Goal: Check status: Check status

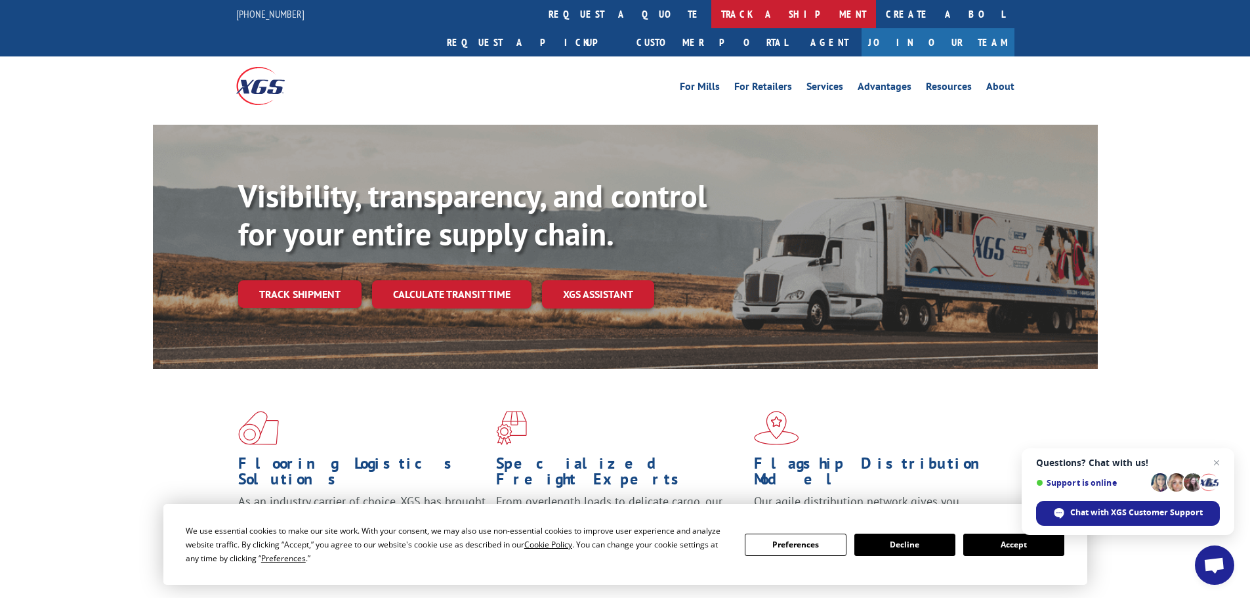
click at [711, 15] on link "track a shipment" at bounding box center [793, 14] width 165 height 28
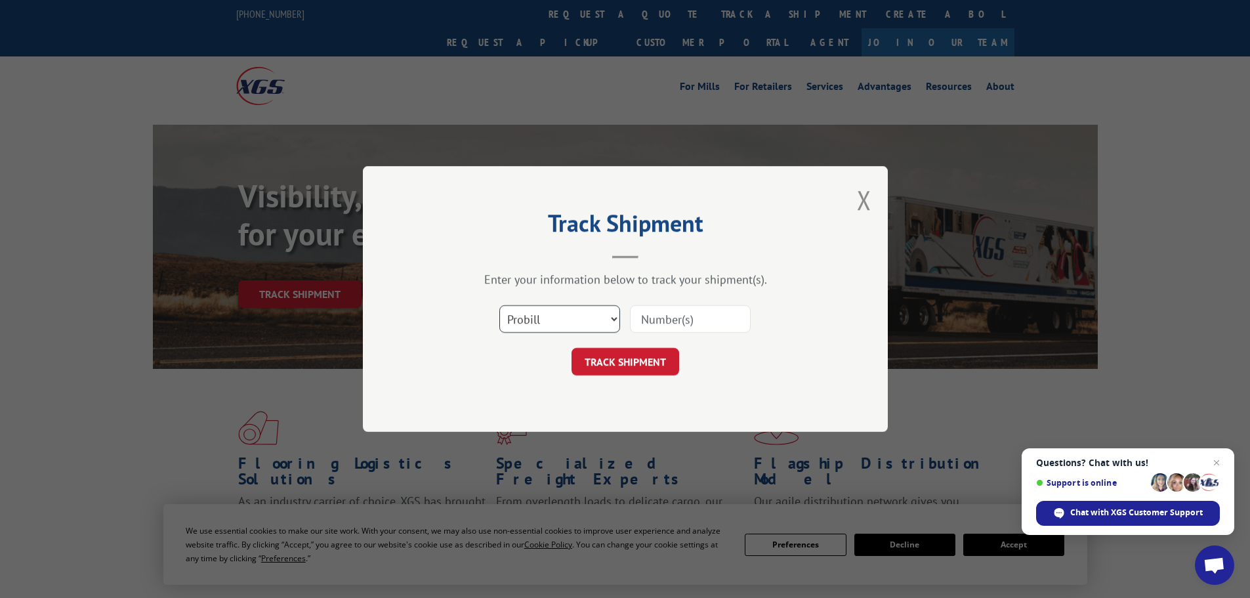
click at [562, 318] on select "Select category... Probill BOL PO" at bounding box center [559, 319] width 121 height 28
select select "po"
click at [499, 305] on select "Select category... Probill BOL PO" at bounding box center [559, 319] width 121 height 28
click at [688, 323] on input at bounding box center [690, 319] width 121 height 28
paste input "15520151"
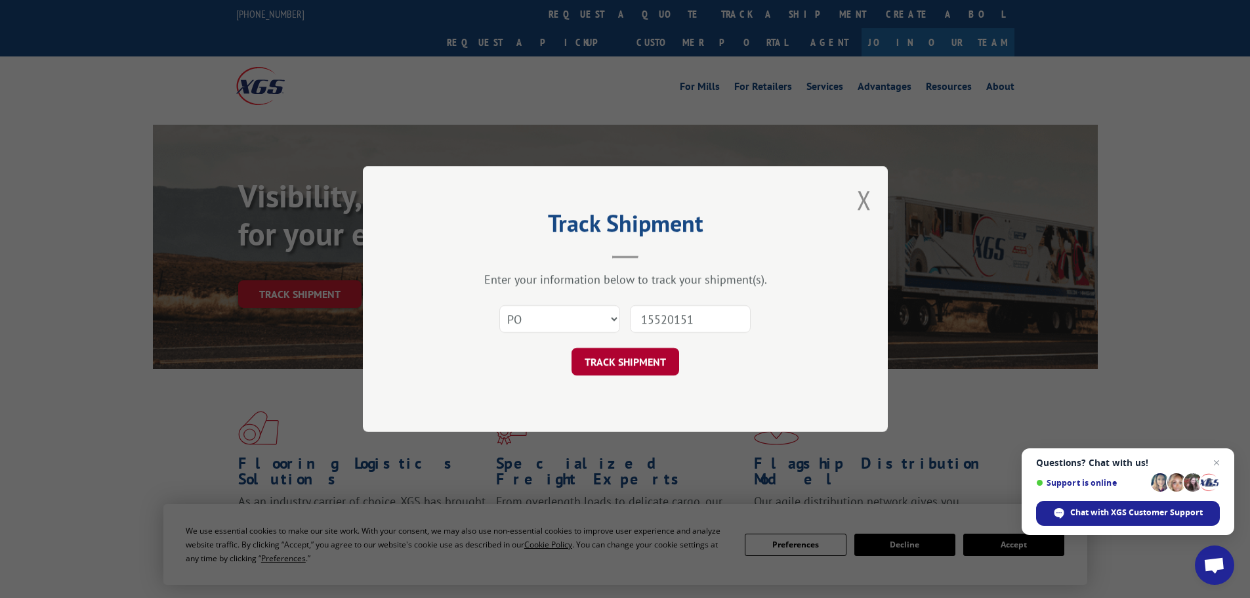
type input "15520151"
click at [630, 364] on button "TRACK SHIPMENT" at bounding box center [626, 362] width 108 height 28
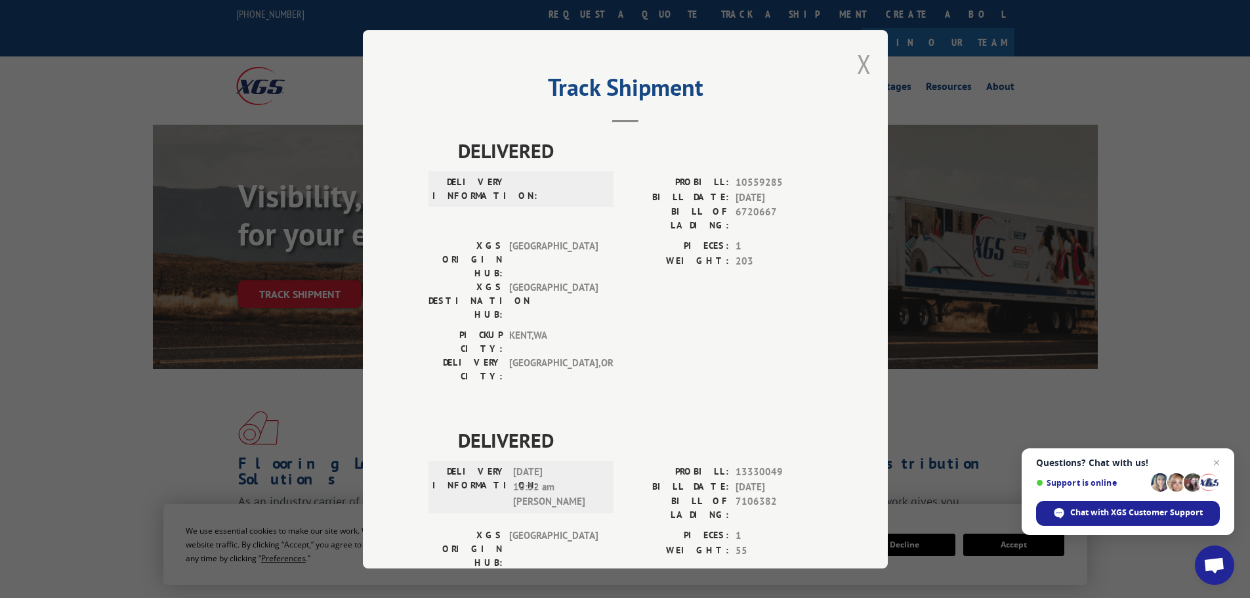
click at [857, 60] on button "Close modal" at bounding box center [864, 64] width 14 height 35
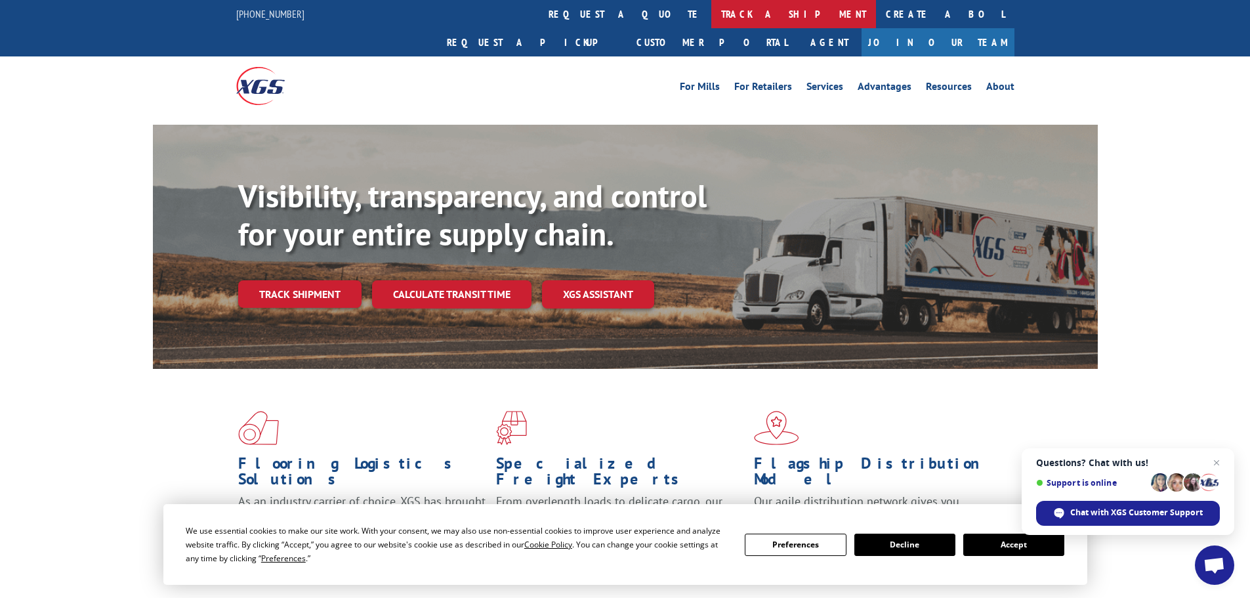
click at [711, 16] on link "track a shipment" at bounding box center [793, 14] width 165 height 28
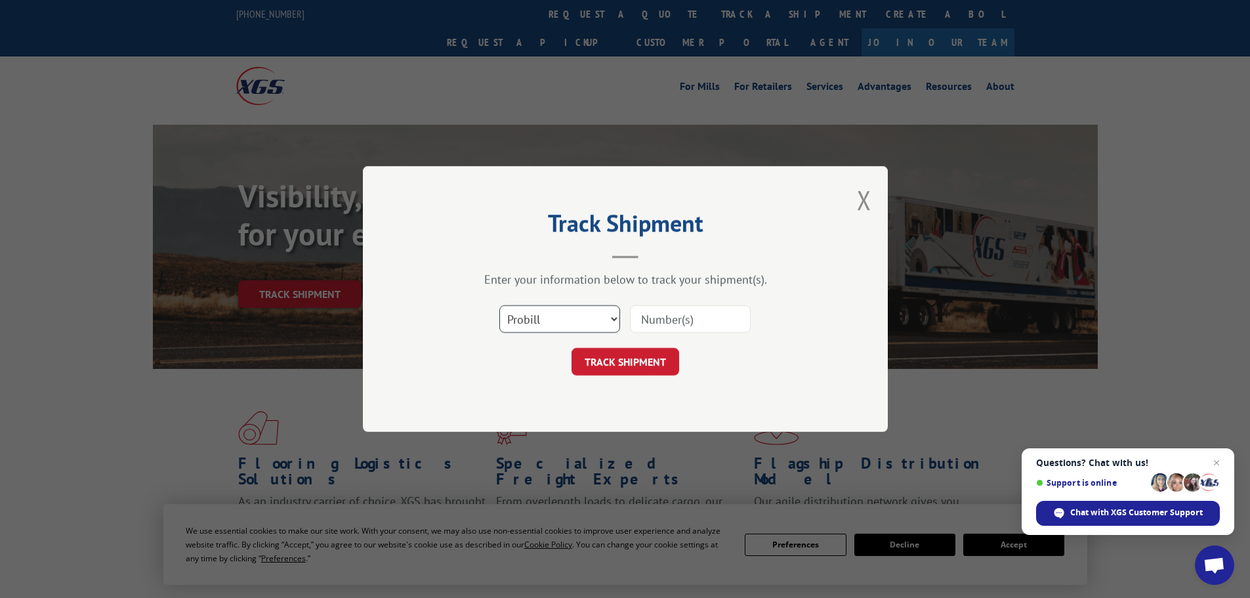
click at [577, 312] on select "Select category... Probill BOL PO" at bounding box center [559, 319] width 121 height 28
select select "po"
click at [499, 305] on select "Select category... Probill BOL PO" at bounding box center [559, 319] width 121 height 28
click at [679, 321] on input at bounding box center [690, 319] width 121 height 28
paste input "15520104"
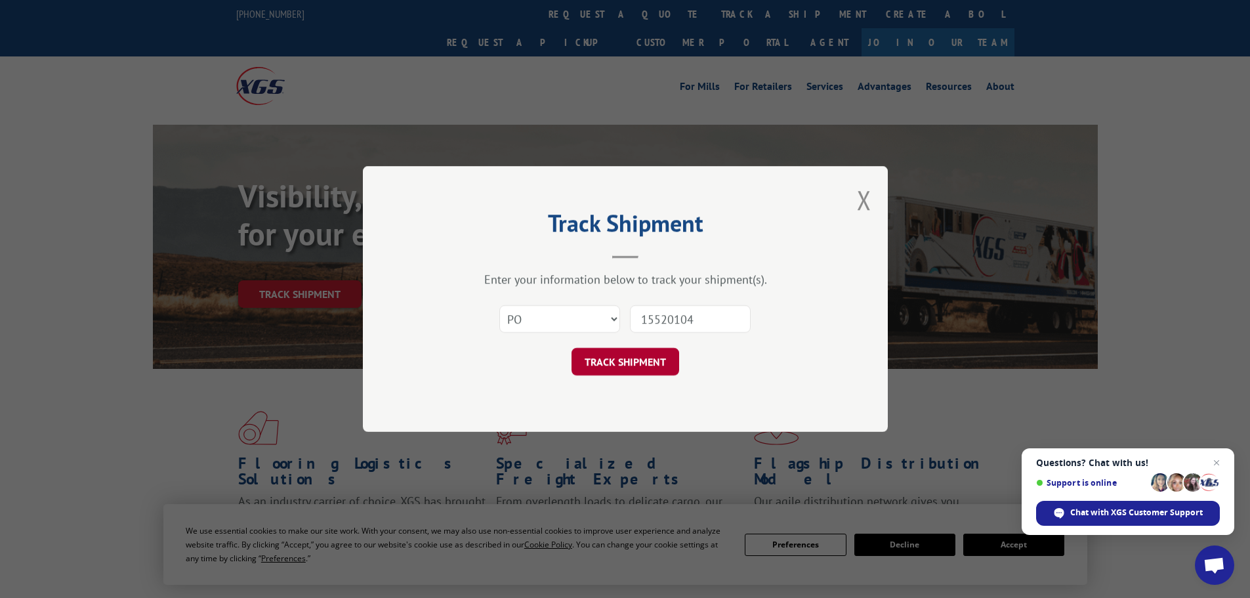
type input "15520104"
click at [650, 362] on button "TRACK SHIPMENT" at bounding box center [626, 362] width 108 height 28
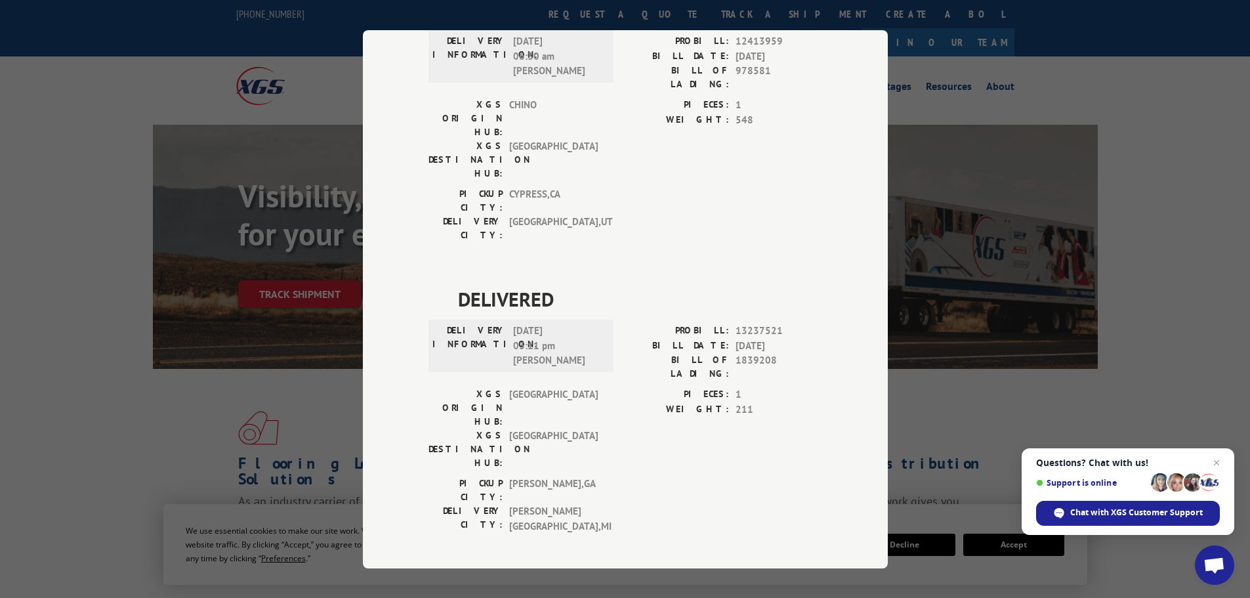
scroll to position [283, 0]
